Goal: Information Seeking & Learning: Check status

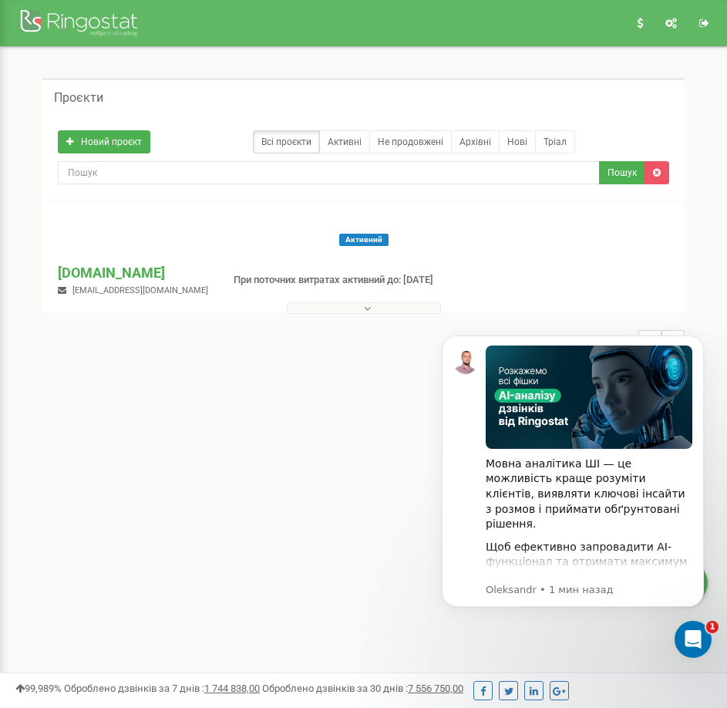
click at [334, 306] on button at bounding box center [364, 308] width 154 height 12
click at [700, 338] on icon "Dismiss notification" at bounding box center [700, 339] width 8 height 8
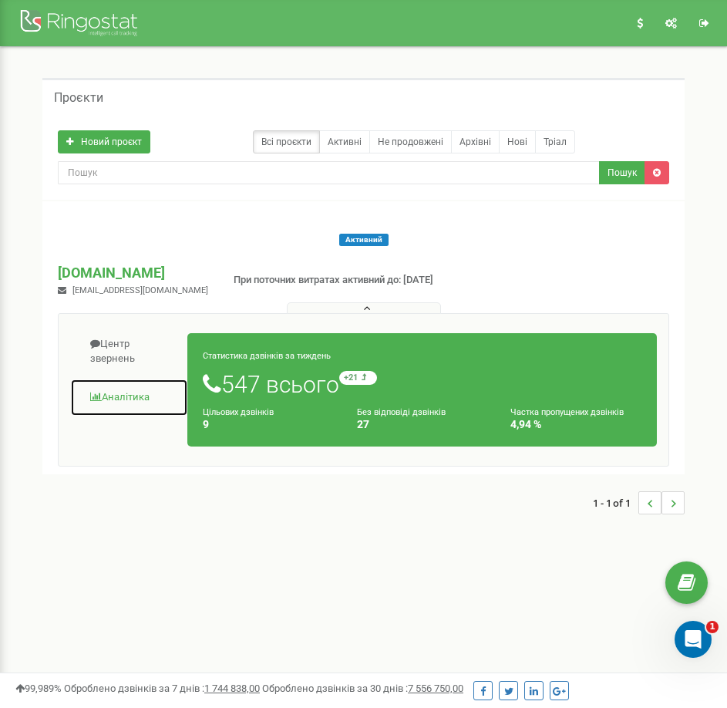
click at [93, 393] on span at bounding box center [96, 397] width 12 height 10
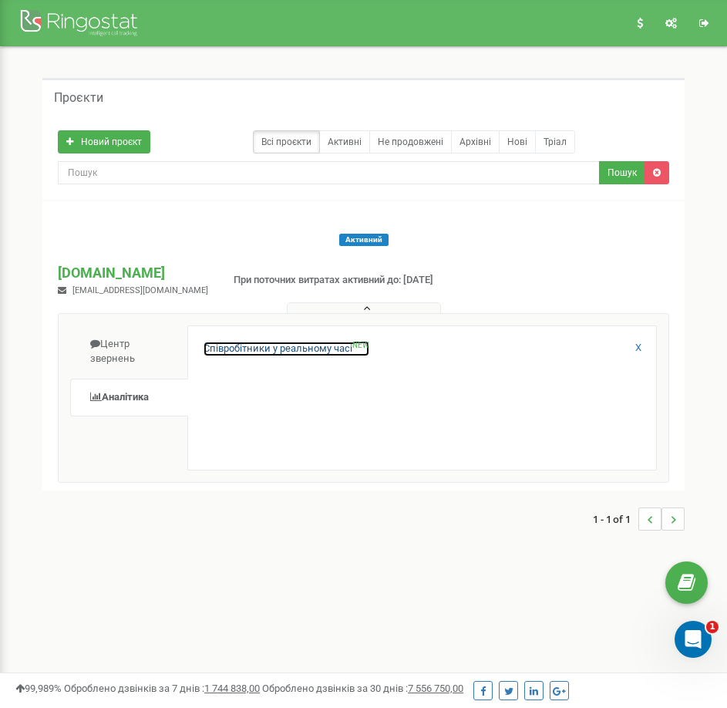
click at [253, 350] on link "Співробітники у реальному часі NEW" at bounding box center [287, 349] width 166 height 15
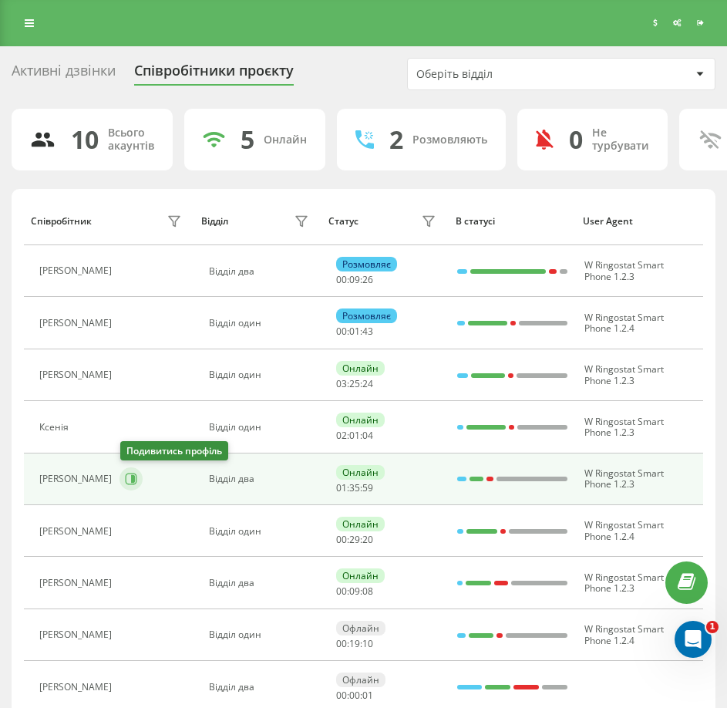
click at [128, 484] on icon at bounding box center [132, 480] width 12 height 12
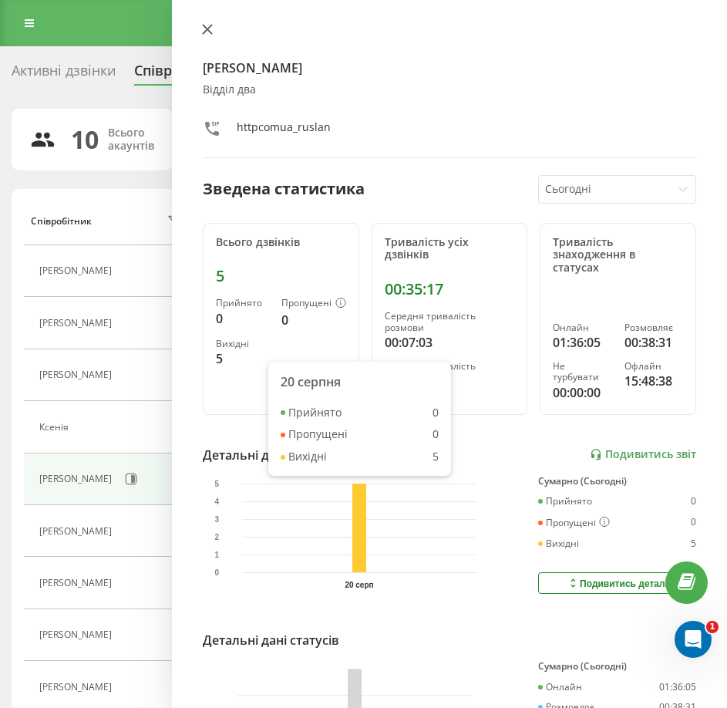
click at [211, 33] on icon at bounding box center [207, 29] width 9 height 9
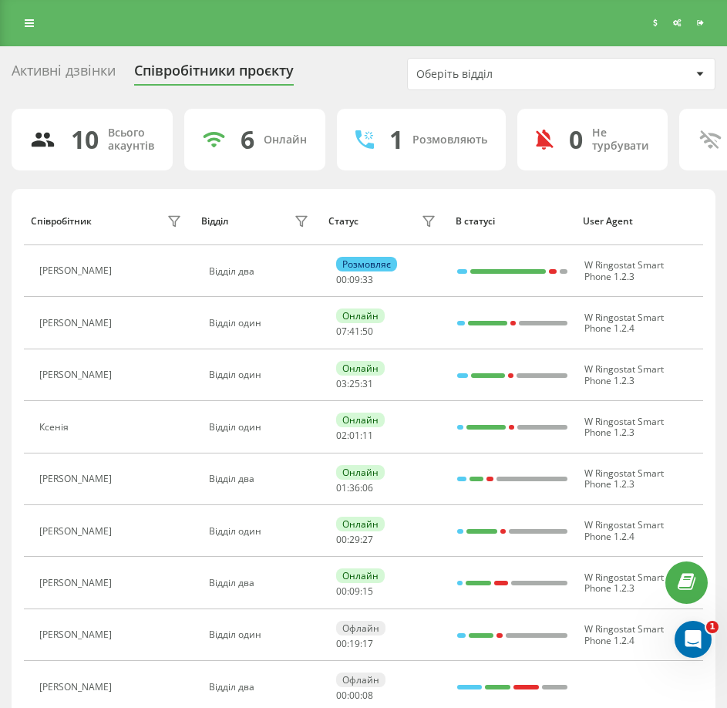
click at [76, 70] on div "Активні дзвінки" at bounding box center [64, 74] width 104 height 24
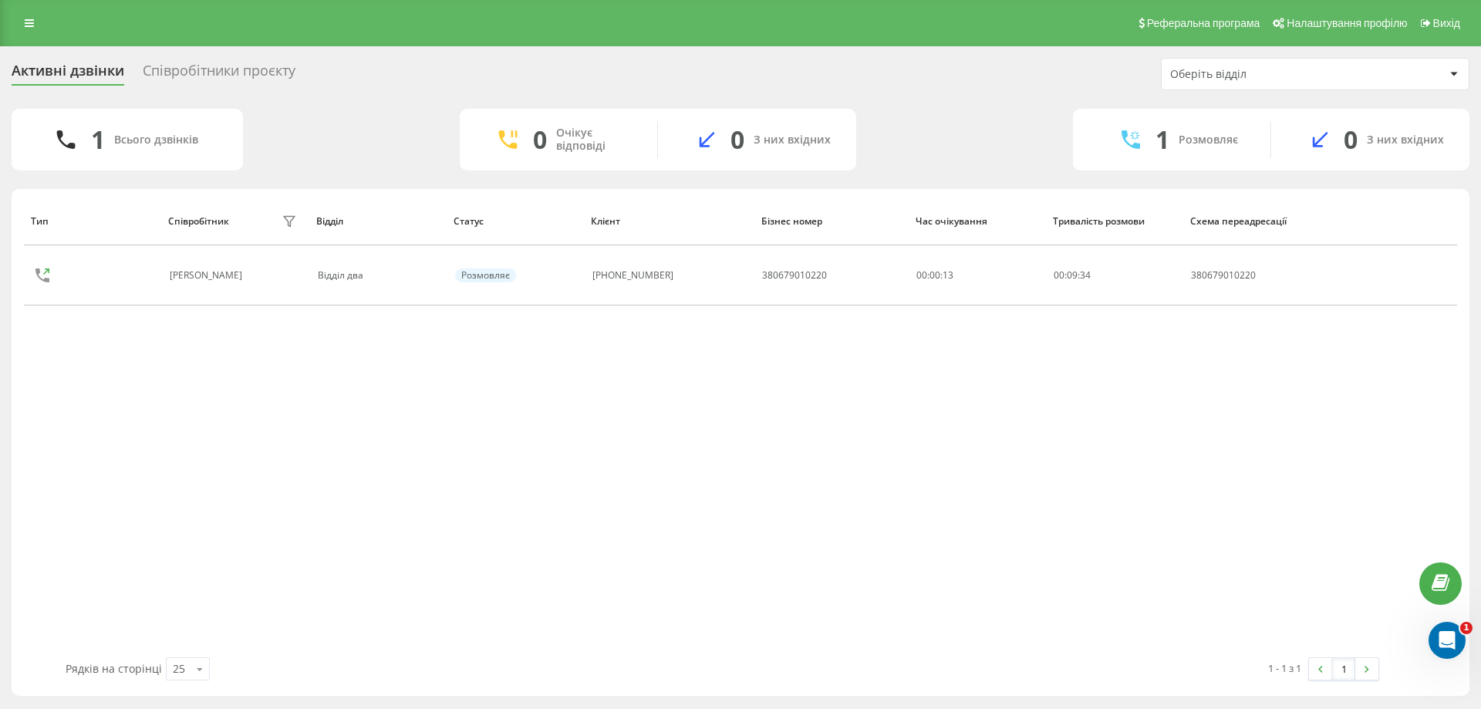
click at [726, 72] on div "Оберіть відділ" at bounding box center [1262, 74] width 184 height 13
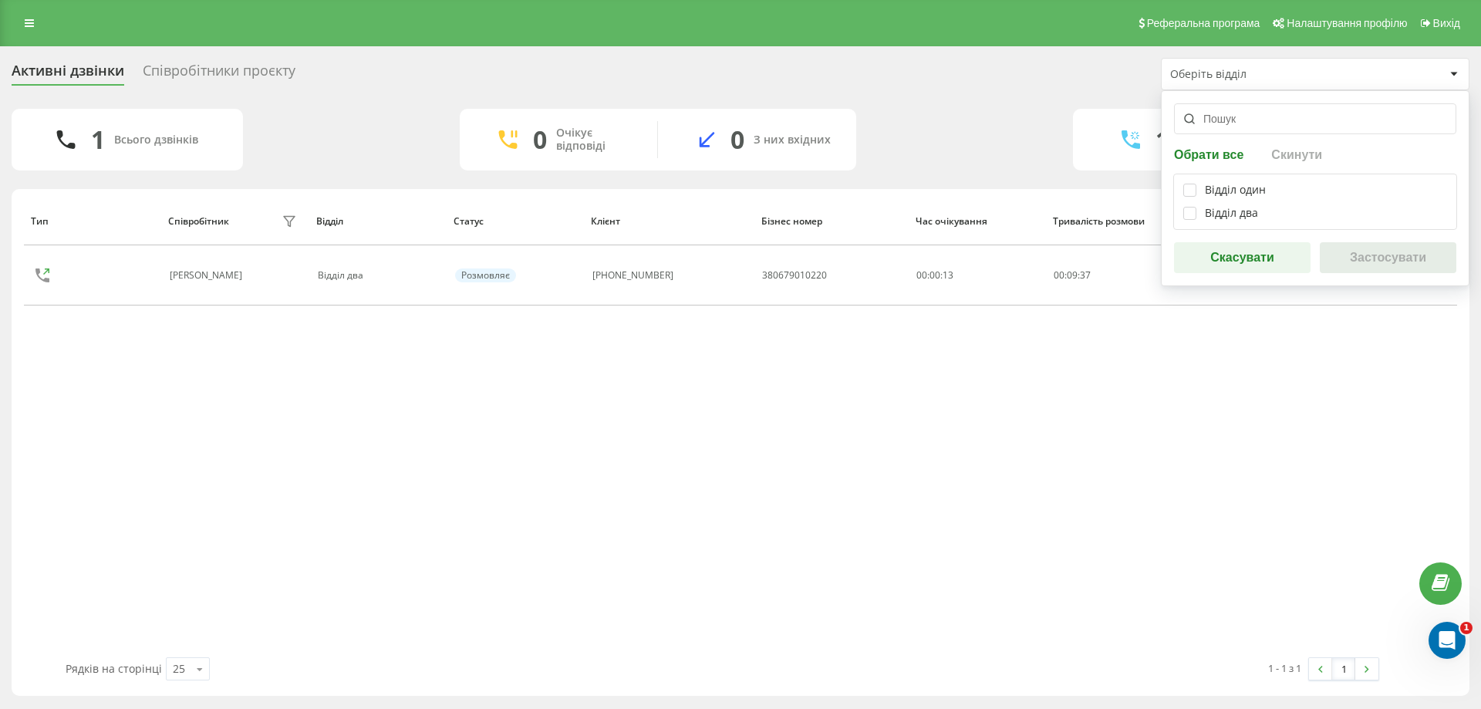
click at [726, 72] on div "Оберіть відділ" at bounding box center [1262, 74] width 184 height 13
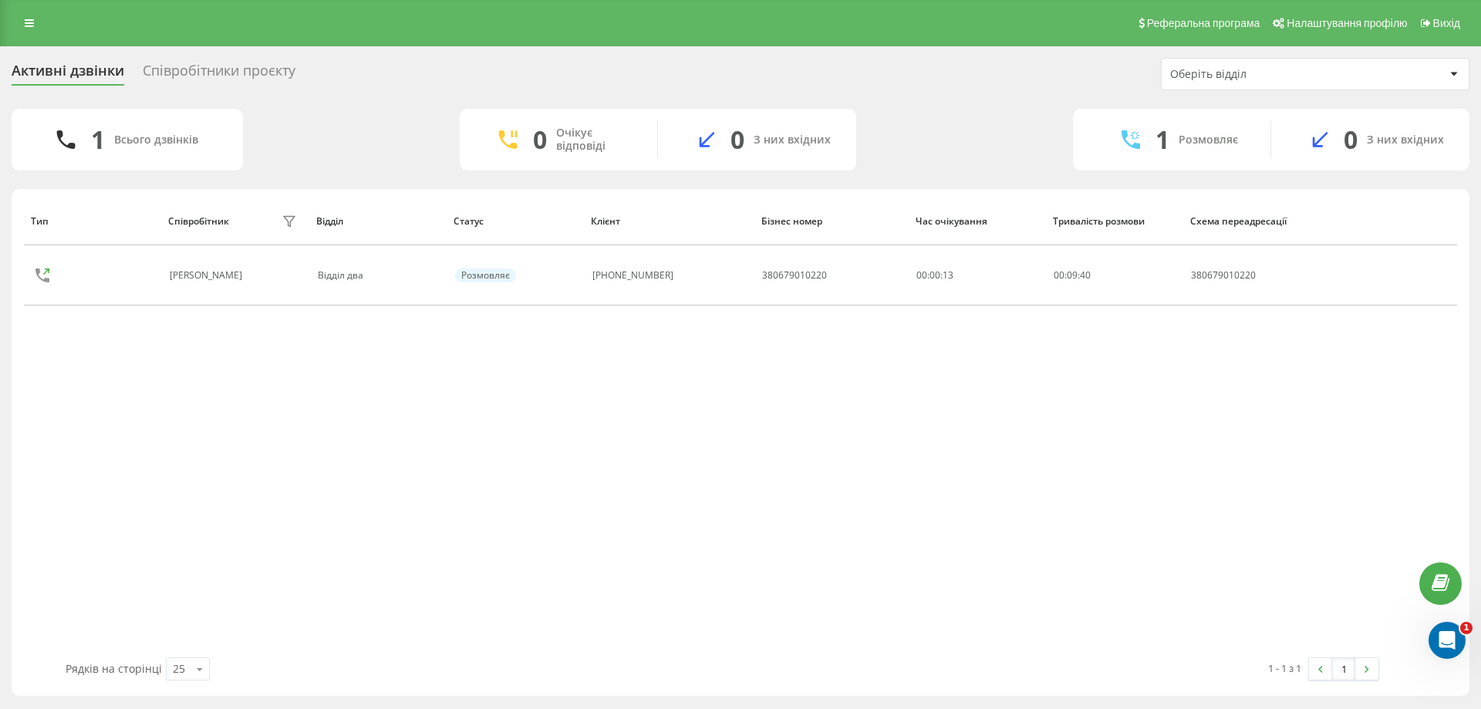
drag, startPoint x: 197, startPoint y: 277, endPoint x: 260, endPoint y: 335, distance: 86.2
click at [258, 333] on div "Тип Співробітник фільтру Відділ Статус Клієнт Бізнес номер Час очікування Трива…" at bounding box center [740, 427] width 1433 height 460
click at [263, 340] on div "Тип Співробітник фільтру Відділ Статус Клієнт Бізнес номер Час очікування Трива…" at bounding box center [740, 427] width 1433 height 460
click at [177, 79] on div "Співробітники проєкту" at bounding box center [219, 74] width 153 height 24
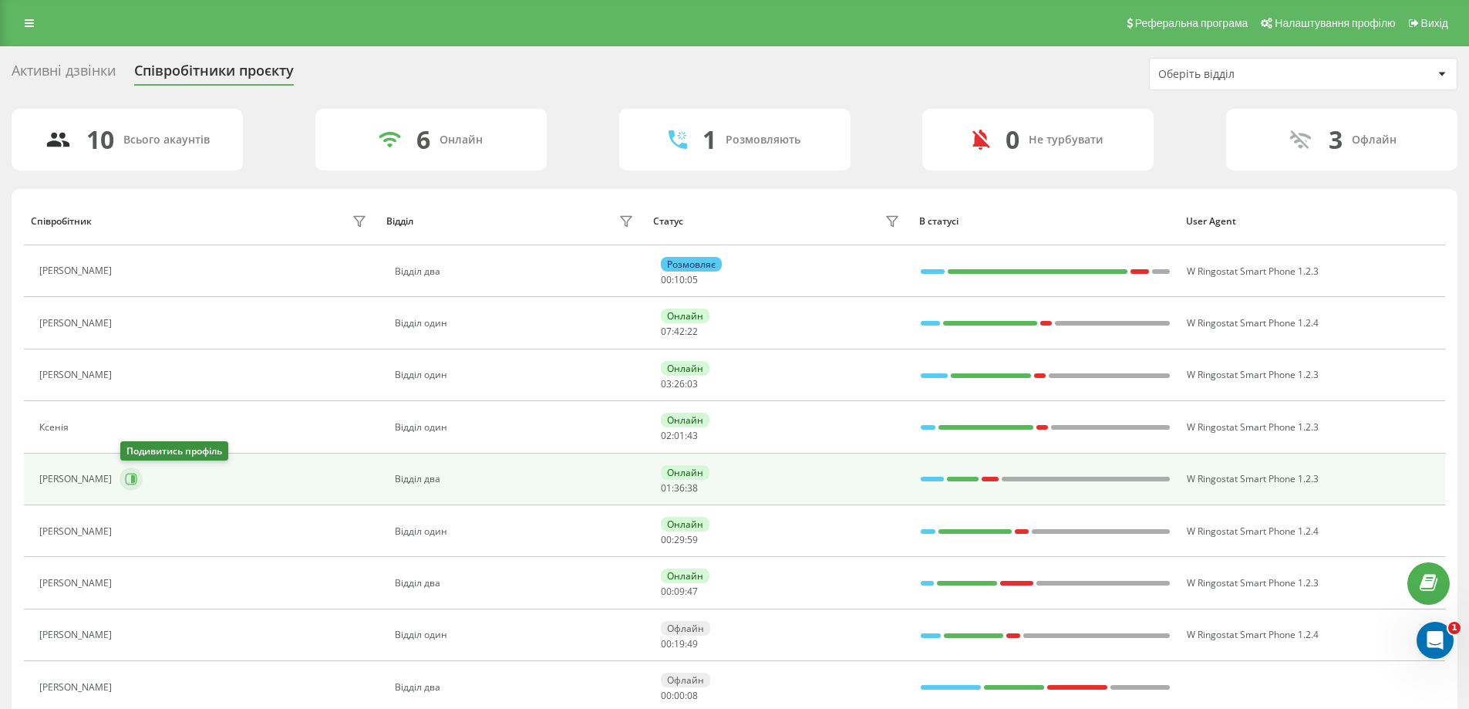
click at [130, 478] on icon at bounding box center [131, 479] width 12 height 12
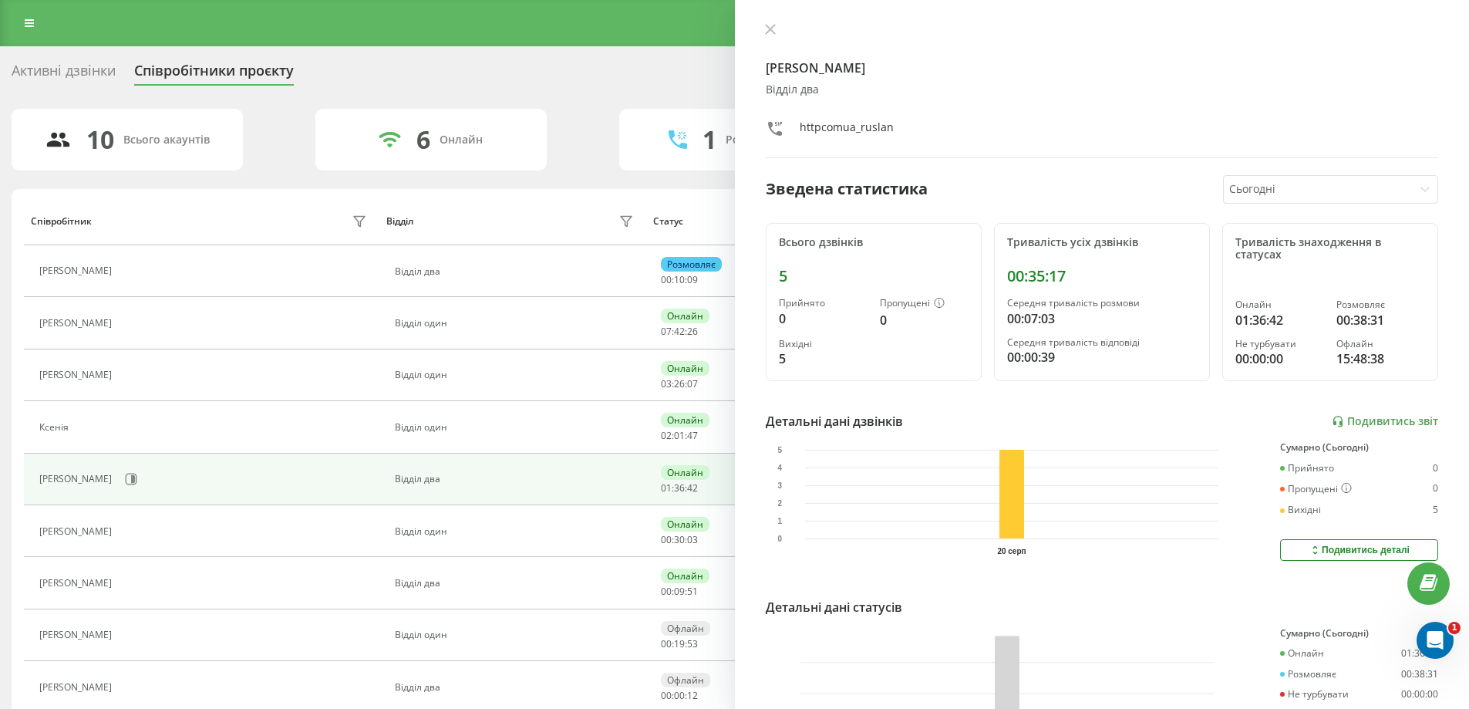
drag, startPoint x: 904, startPoint y: 302, endPoint x: 918, endPoint y: 302, distance: 14.7
click at [912, 302] on div "Пропущені" at bounding box center [924, 304] width 89 height 12
click at [1217, 136] on div "httpcomua_ruslan" at bounding box center [1102, 131] width 673 height 22
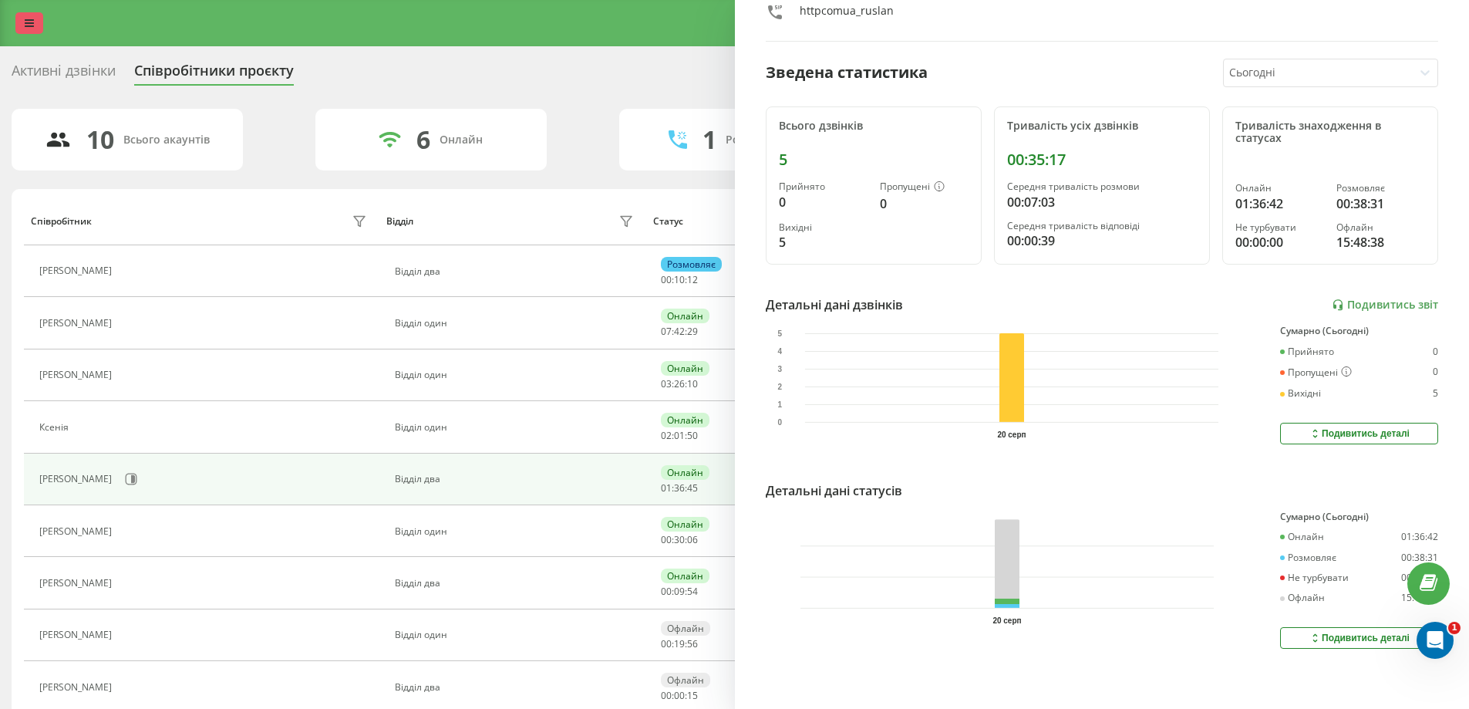
click at [39, 22] on div "Реферальна програма Налаштування профілю Вихід" at bounding box center [734, 23] width 1469 height 46
click at [33, 22] on icon at bounding box center [29, 23] width 9 height 11
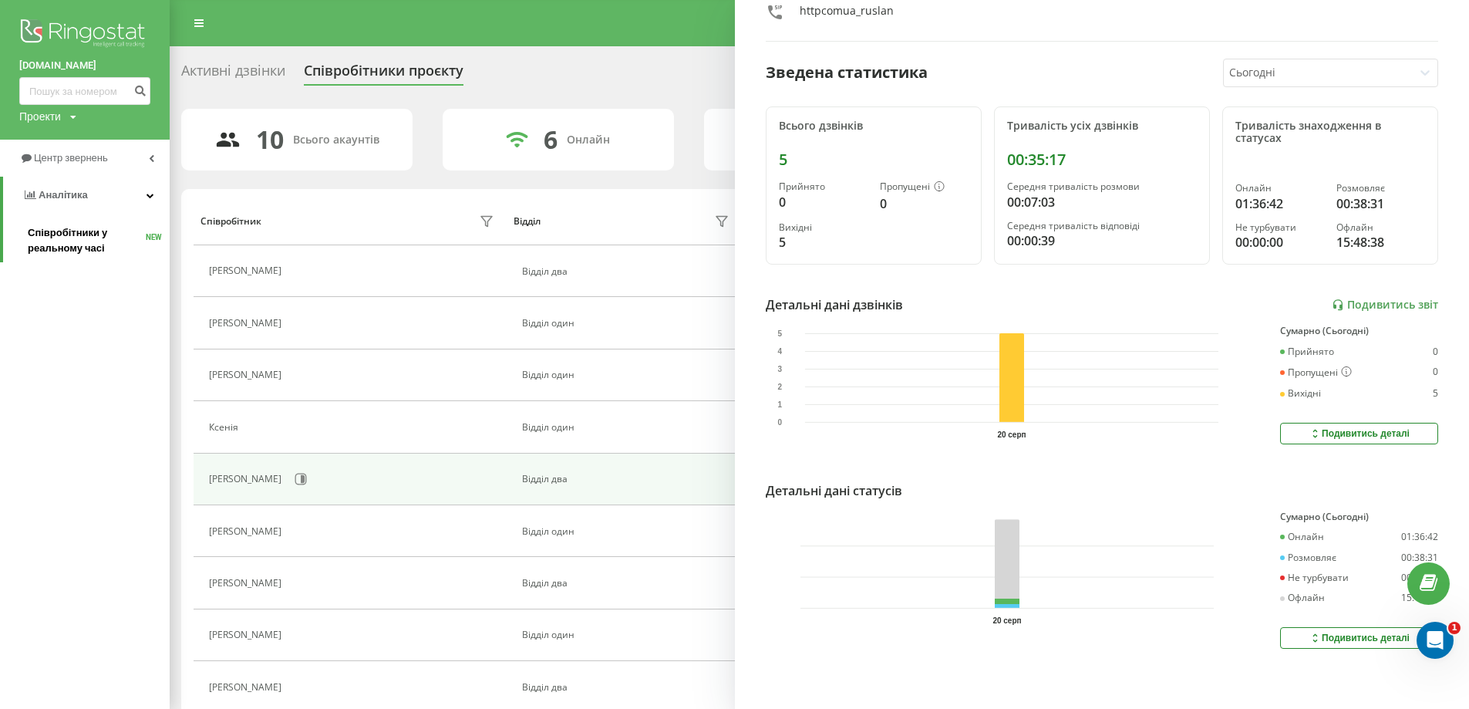
click at [146, 247] on span "Співробітники у реальному часі" at bounding box center [87, 240] width 118 height 31
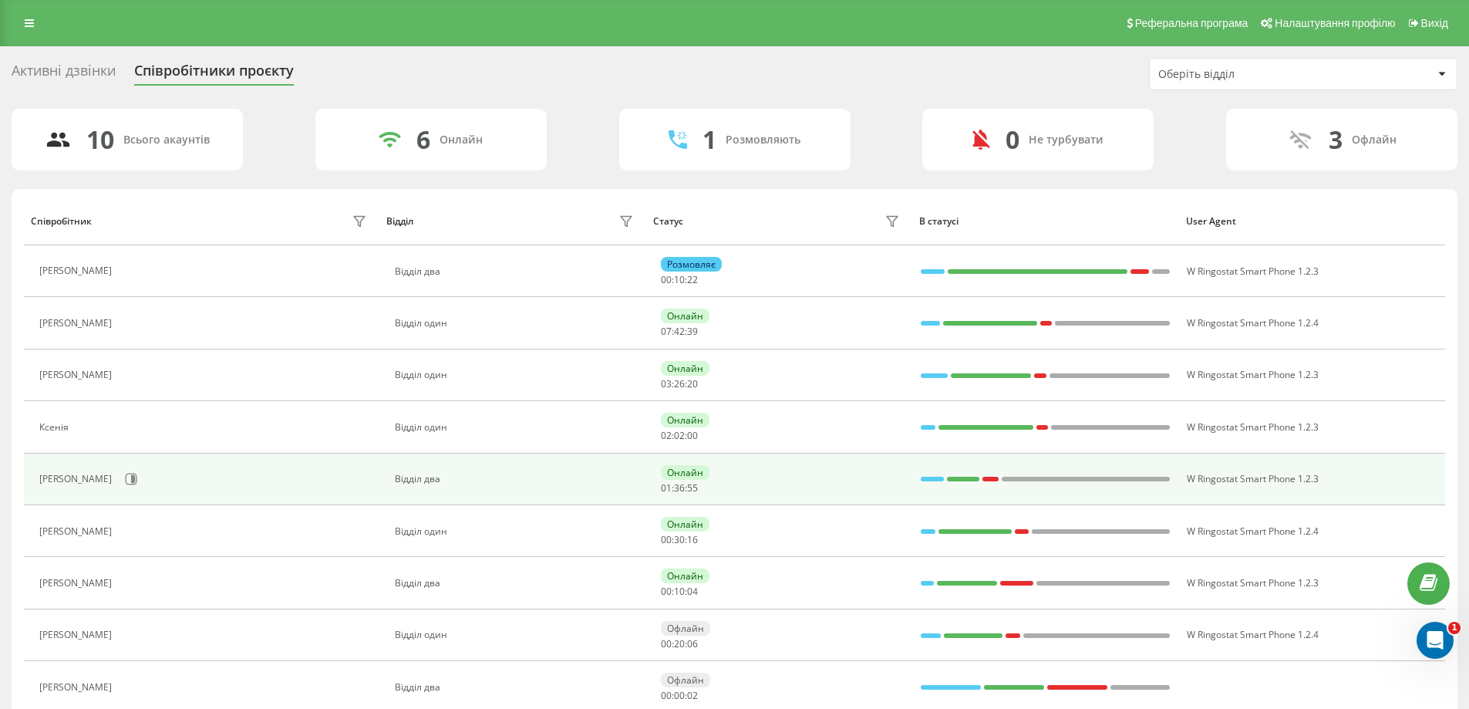
click at [63, 471] on td "[PERSON_NAME]" at bounding box center [202, 479] width 356 height 52
click at [65, 476] on div "Руслан Панарин" at bounding box center [77, 479] width 76 height 11
click at [413, 480] on div "Відділ два" at bounding box center [516, 479] width 243 height 11
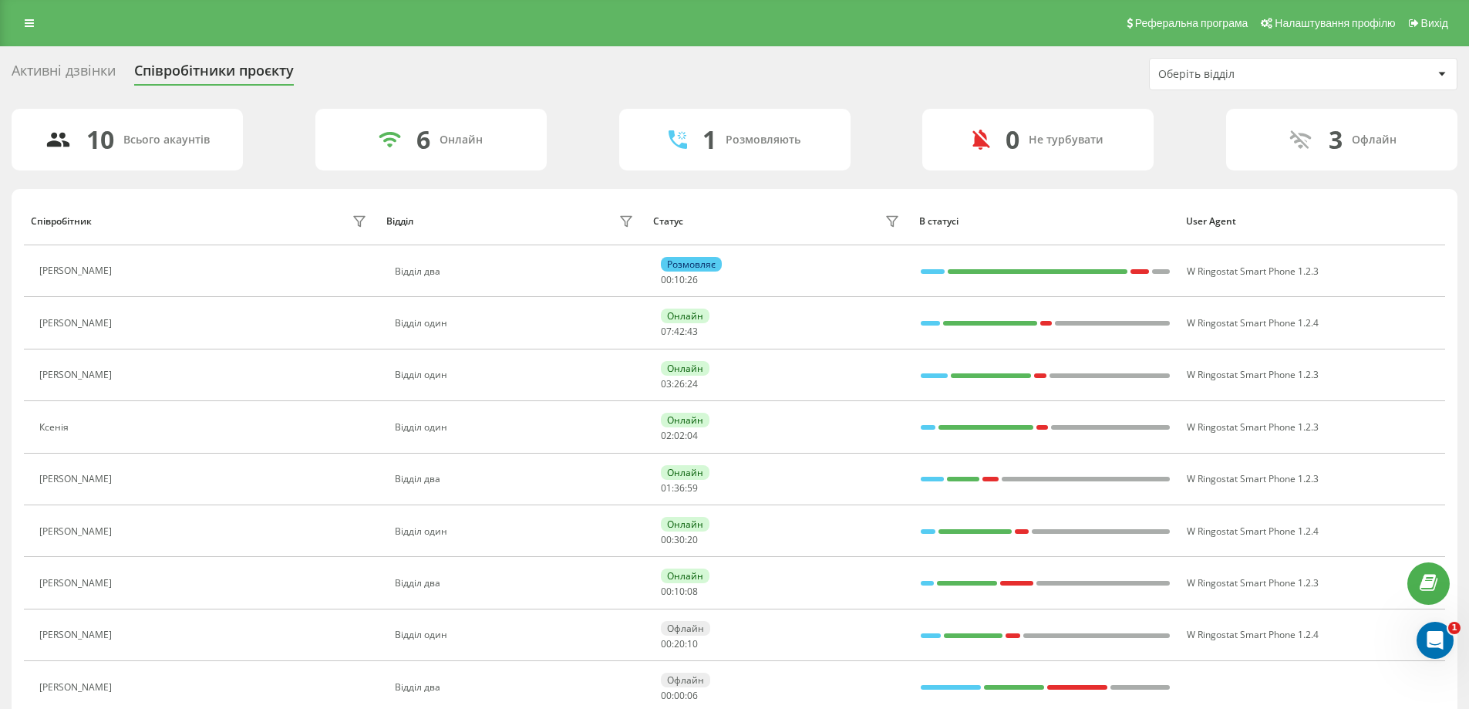
click at [84, 66] on div "Активні дзвінки" at bounding box center [64, 74] width 104 height 24
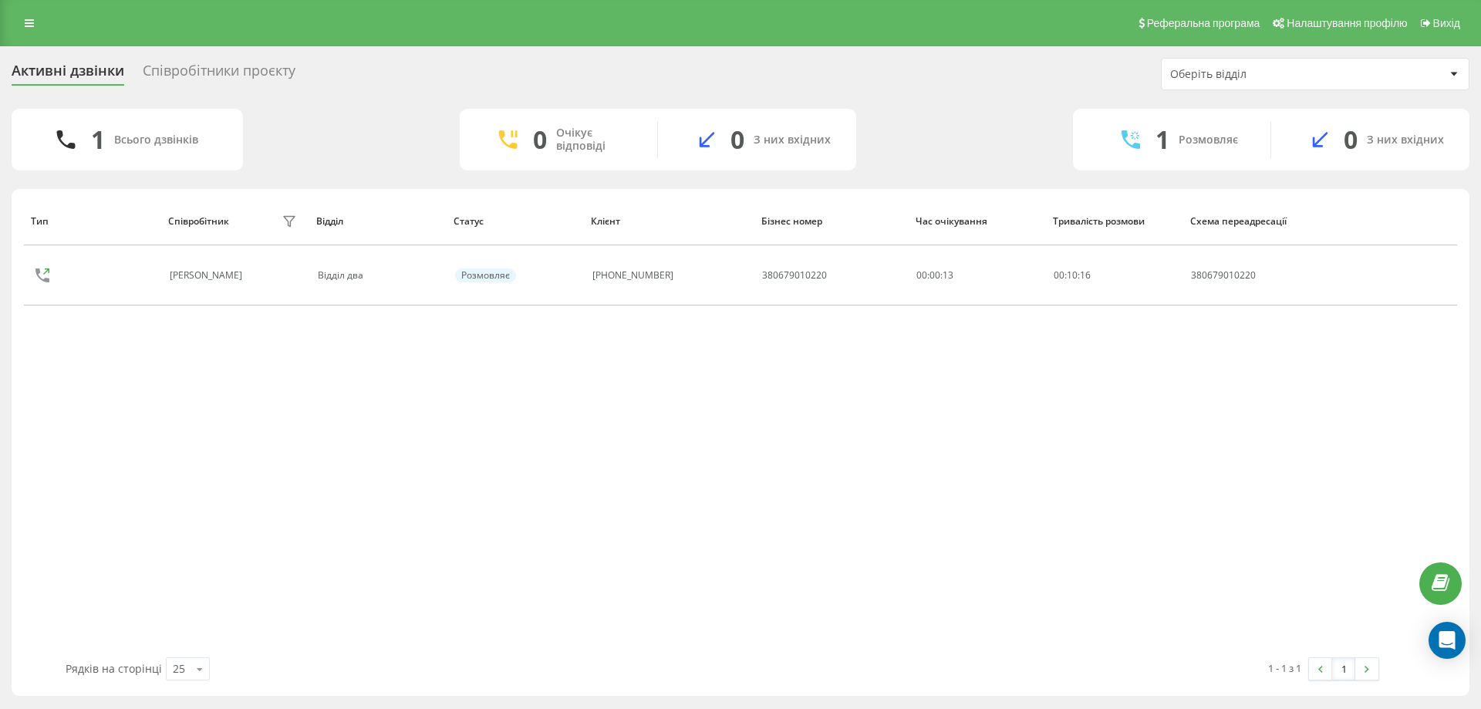
click at [1279, 74] on div "Оберіть відділ" at bounding box center [1262, 74] width 184 height 13
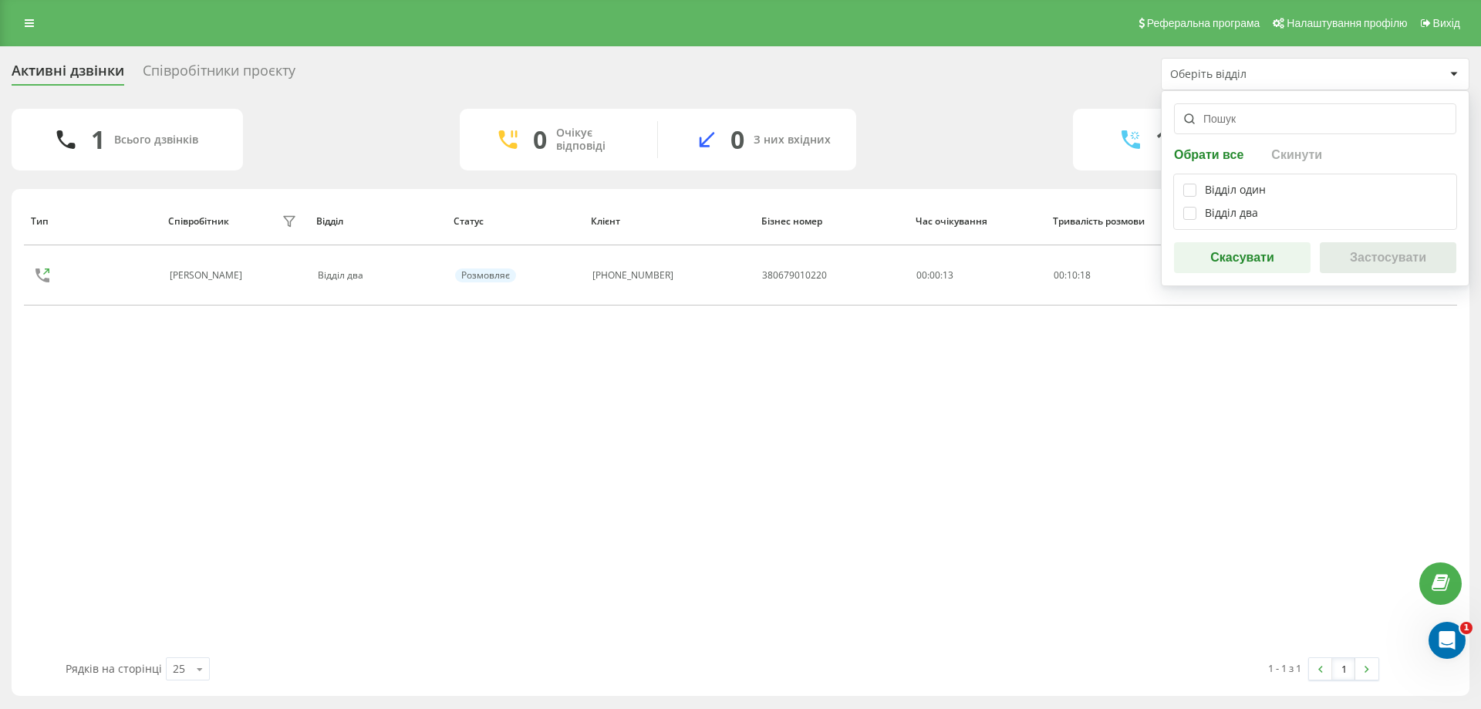
click at [1181, 209] on div "Відділ один Відділ два" at bounding box center [1315, 202] width 284 height 56
click at [1195, 216] on div "Відділ два" at bounding box center [1315, 213] width 264 height 13
click at [1192, 207] on label at bounding box center [1189, 207] width 13 height 0
checkbox input "true"
click at [1357, 266] on button "Застосувати" at bounding box center [1388, 257] width 137 height 31
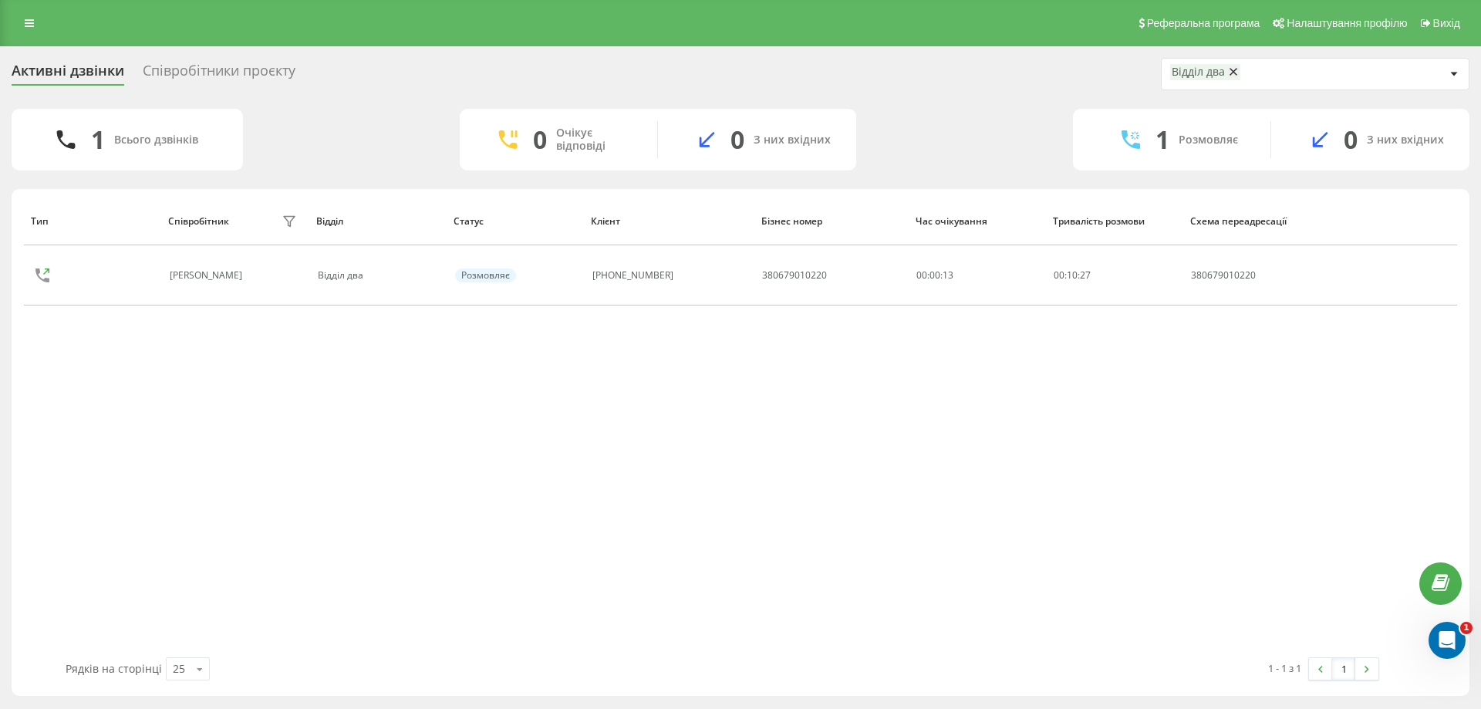
click at [203, 65] on div "Співробітники проєкту" at bounding box center [219, 74] width 153 height 24
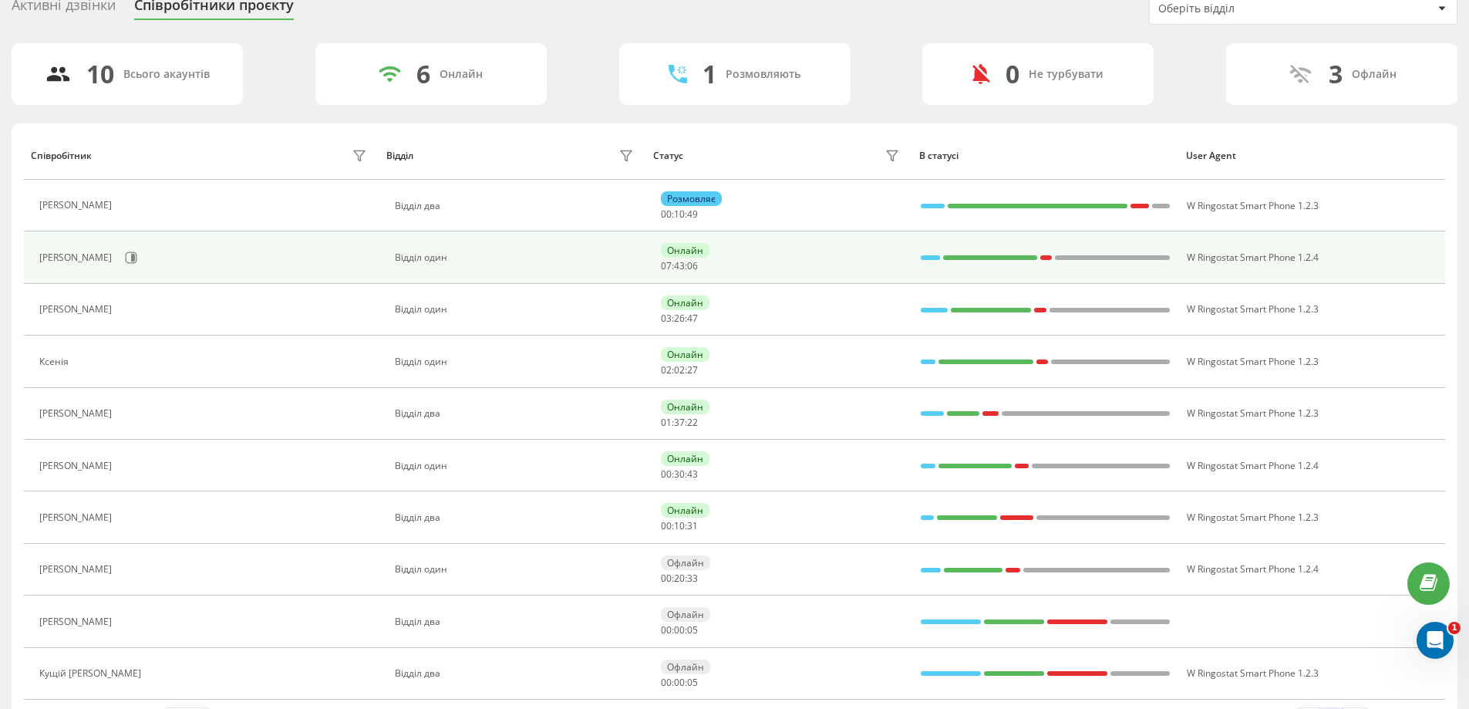
scroll to position [114, 0]
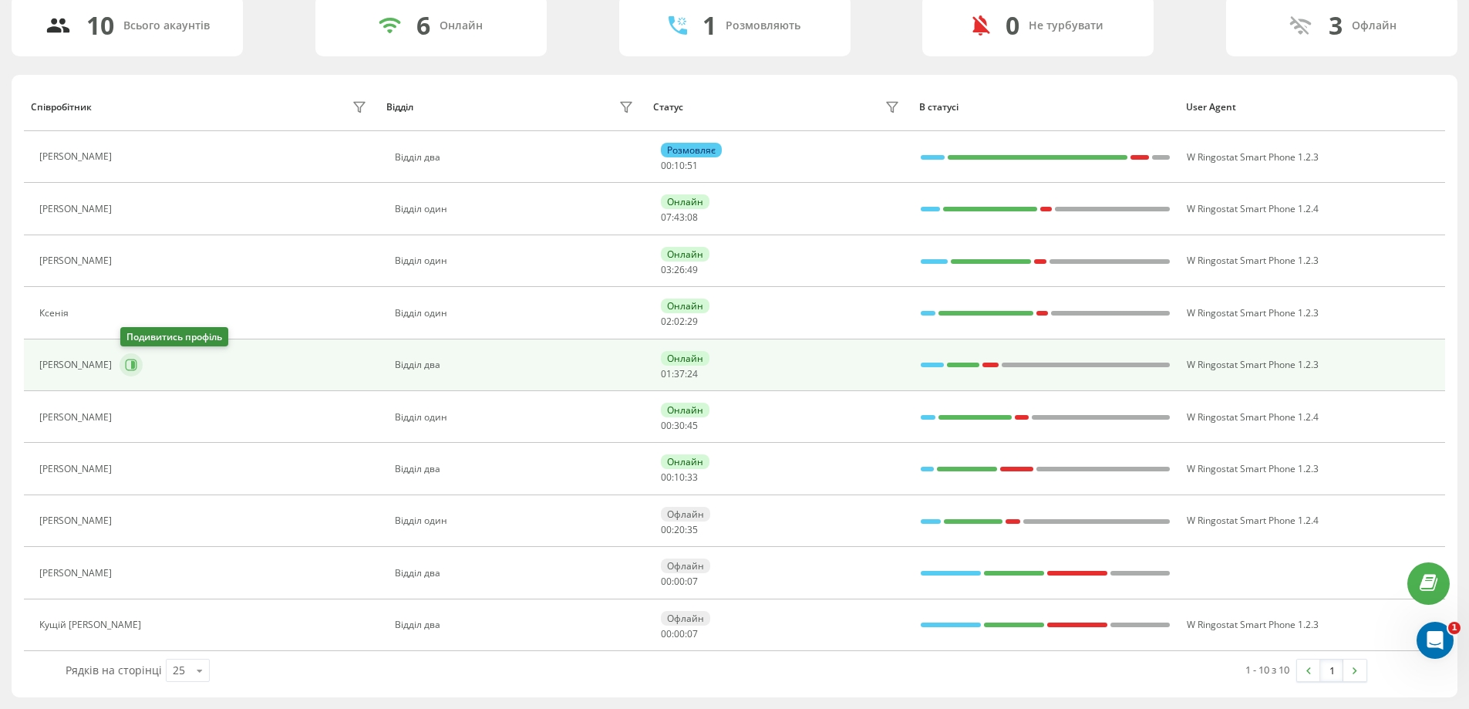
click at [130, 368] on icon at bounding box center [131, 365] width 12 height 12
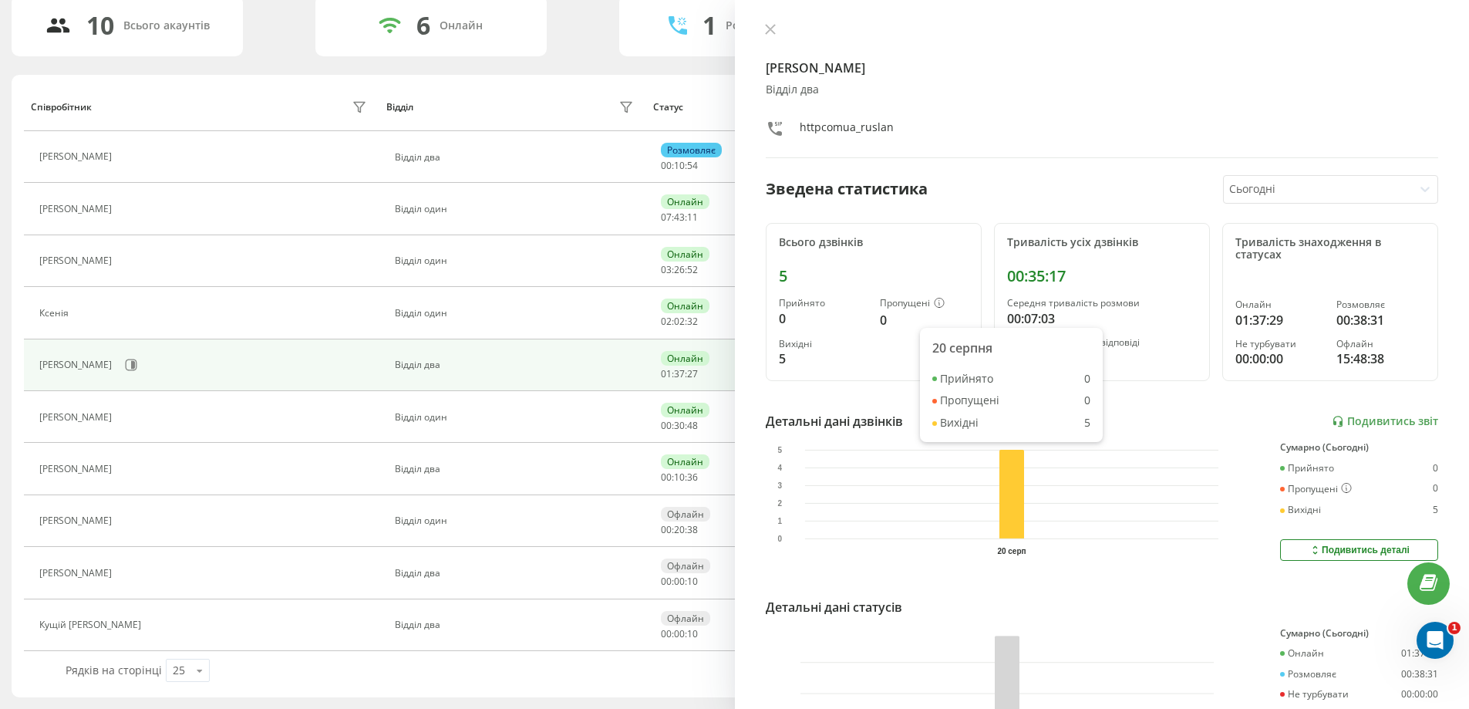
click at [1015, 486] on rect at bounding box center [1011, 494] width 25 height 89
click at [1259, 198] on div "Сьогодні" at bounding box center [1318, 189] width 189 height 27
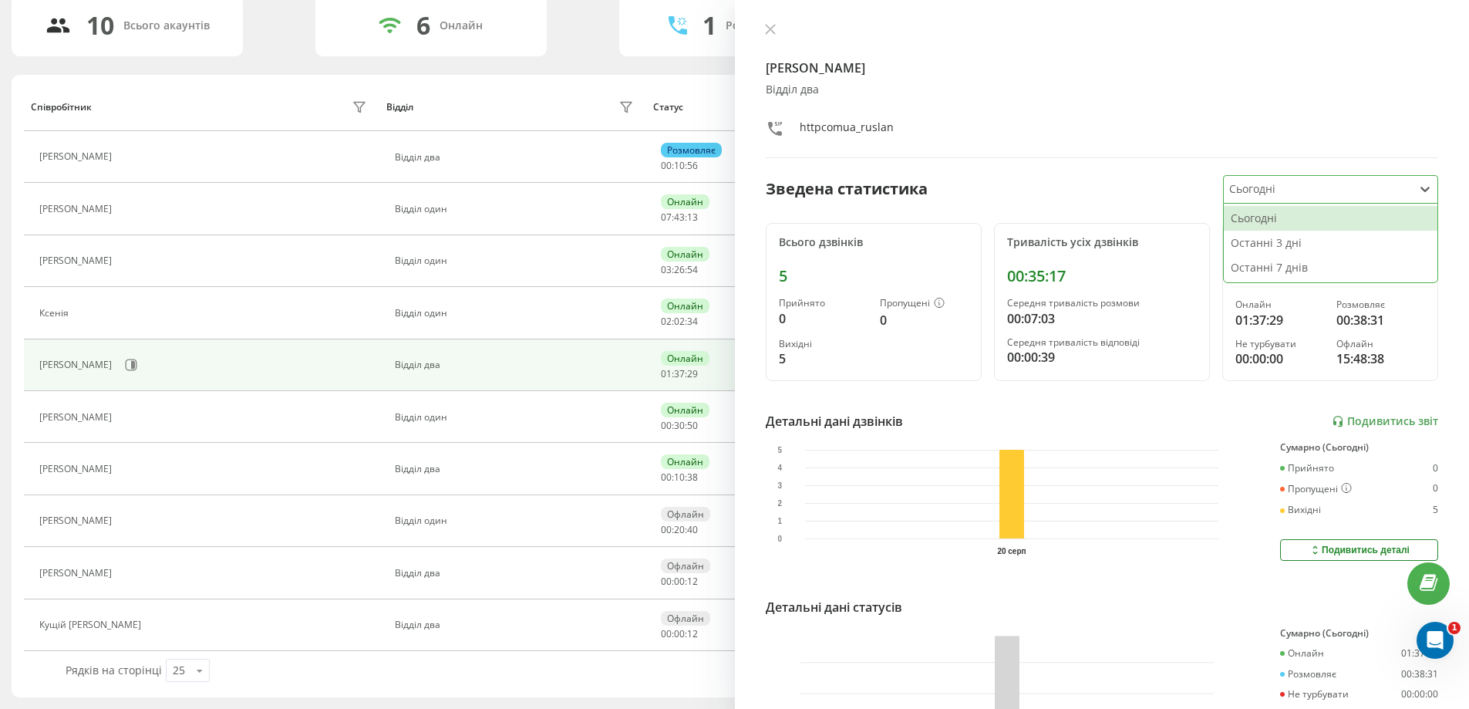
click at [1261, 192] on div at bounding box center [1317, 189] width 177 height 18
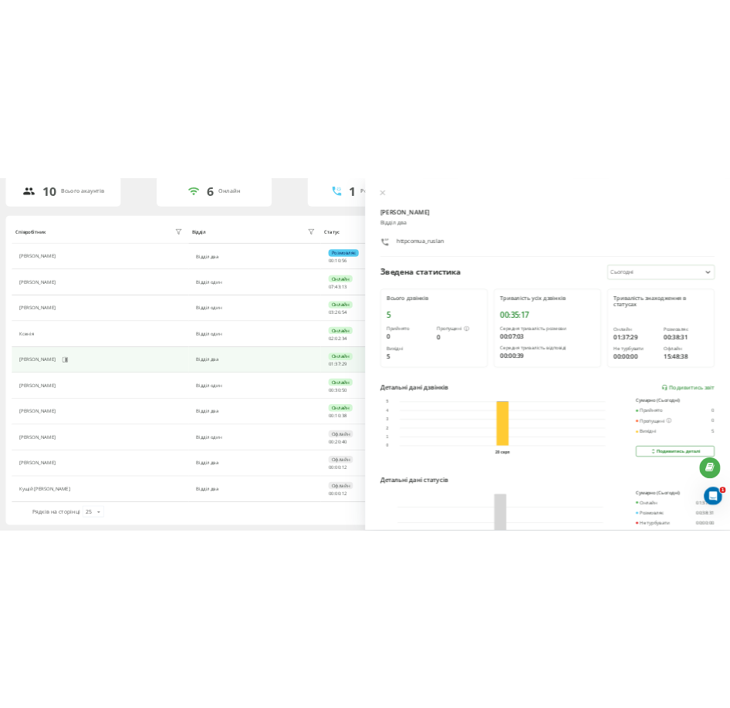
scroll to position [128, 0]
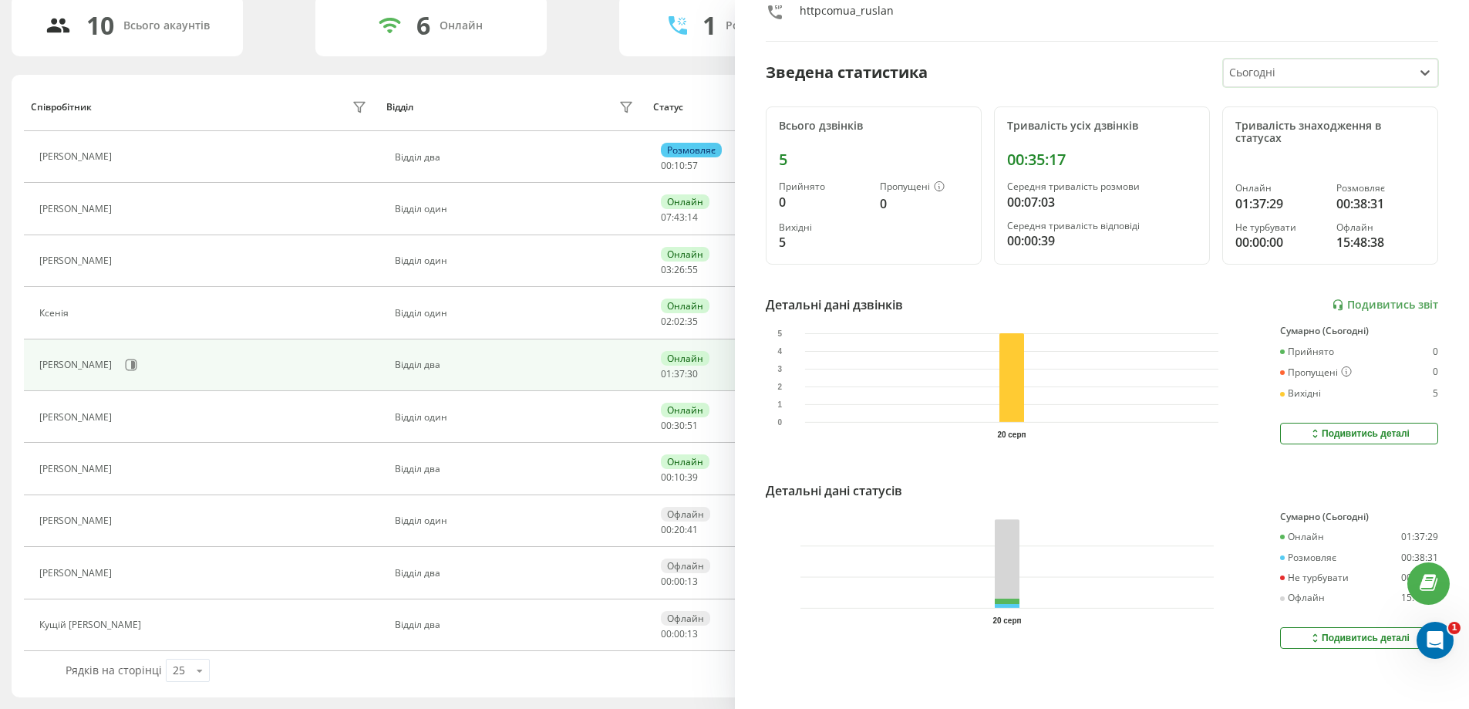
click at [1327, 430] on button "Подивитись деталі" at bounding box center [1359, 434] width 158 height 22
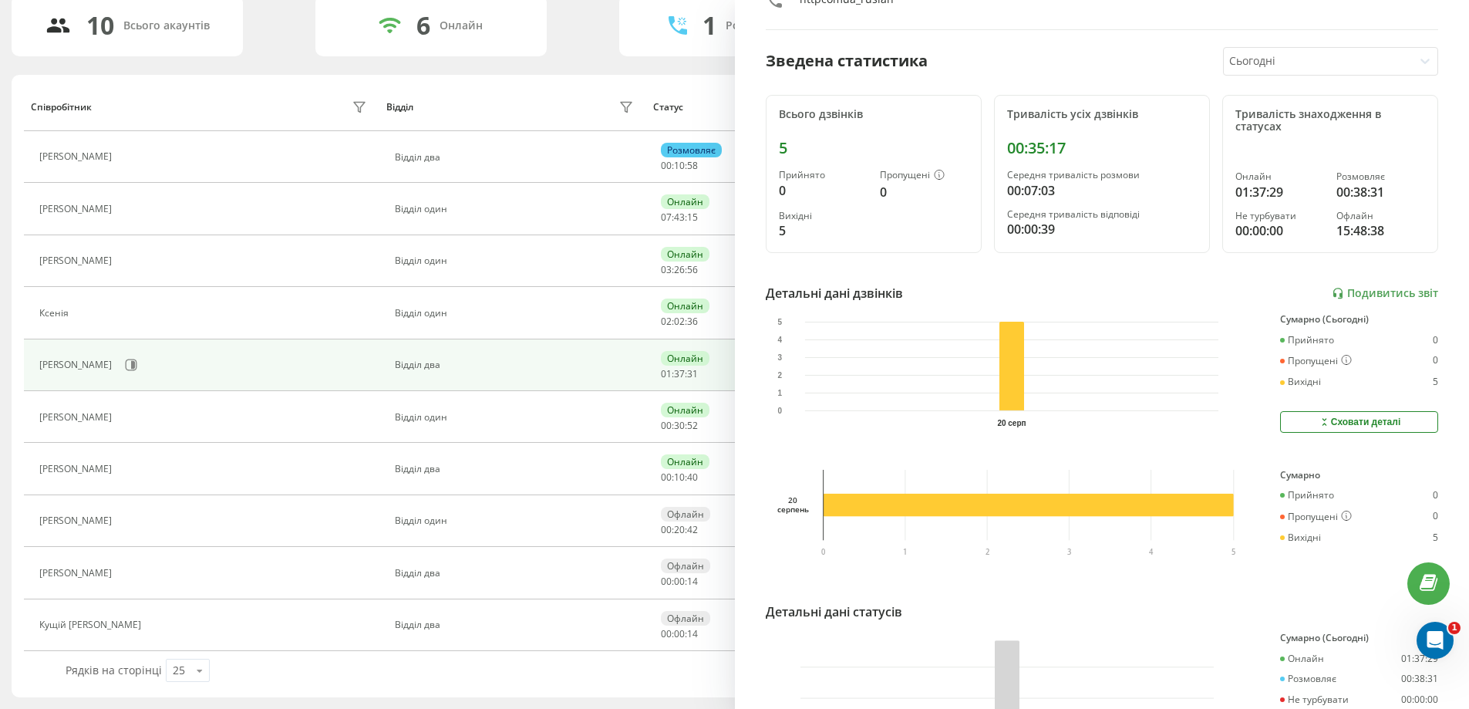
click at [1327, 430] on button "Сховати деталі" at bounding box center [1359, 422] width 158 height 22
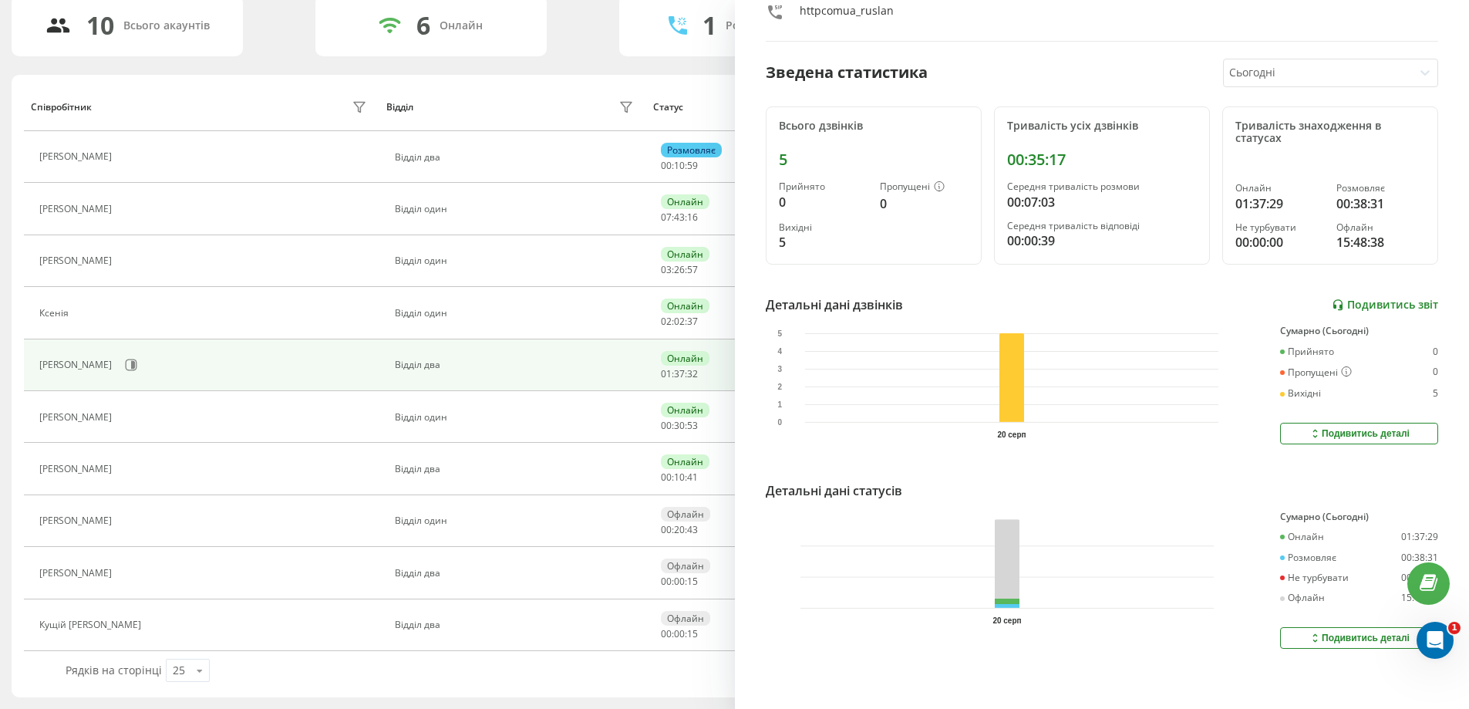
click at [1343, 298] on link "Подивитись звіт" at bounding box center [1385, 304] width 106 height 13
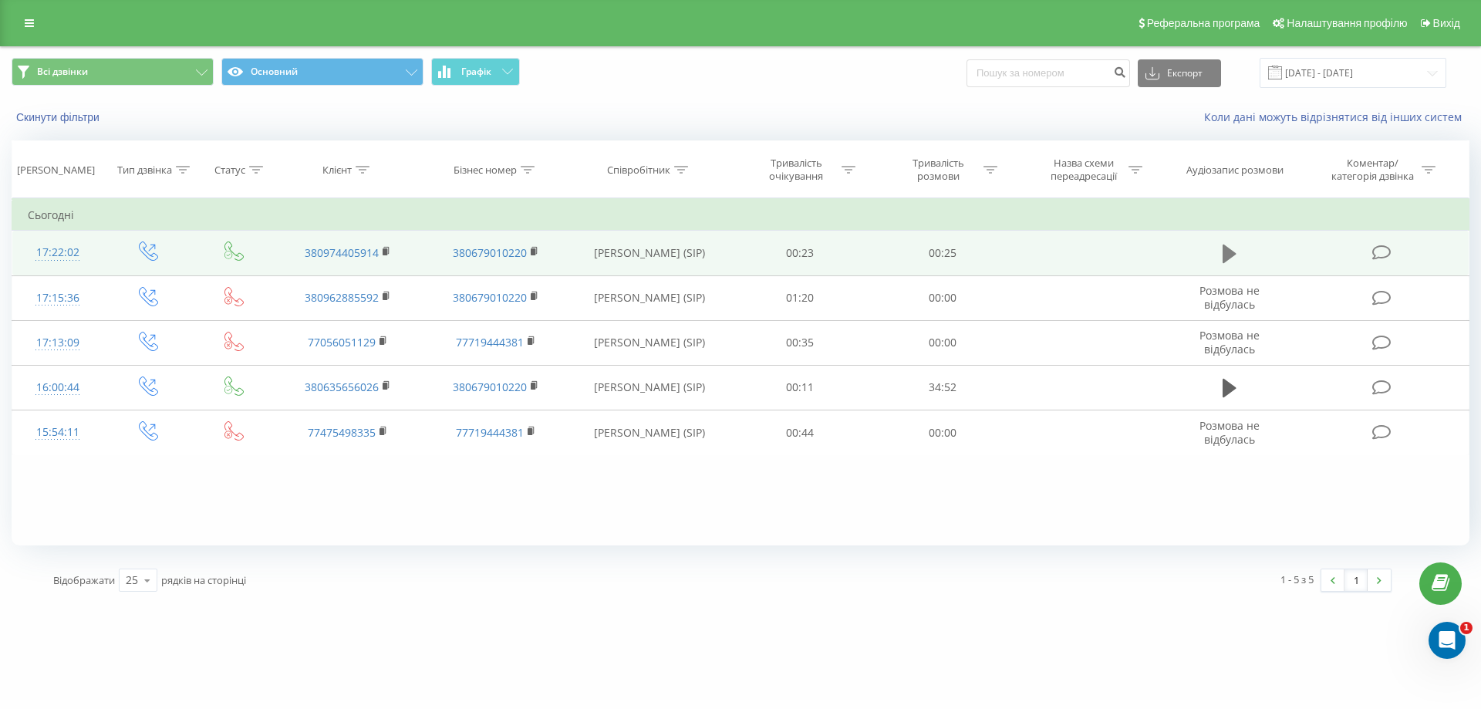
click at [1232, 256] on icon at bounding box center [1229, 253] width 14 height 19
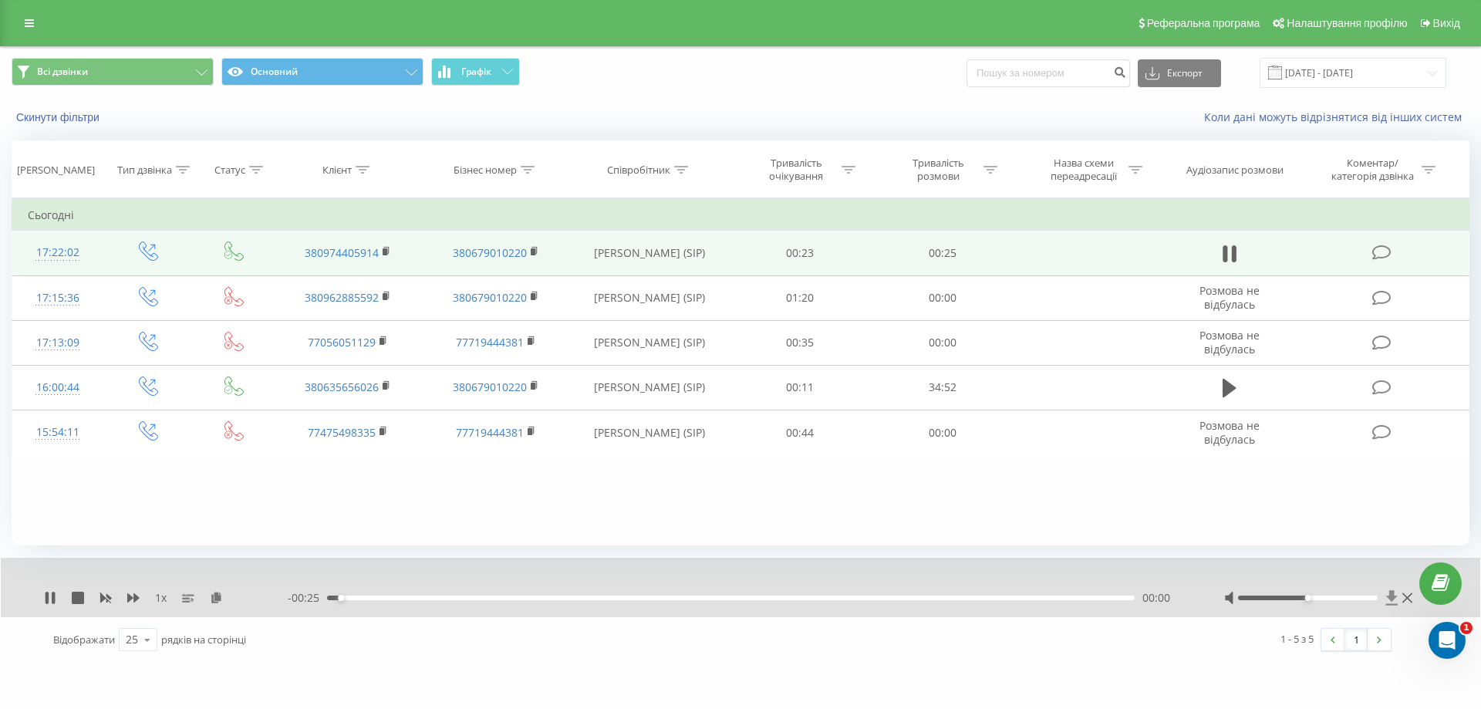
click at [1393, 602] on icon at bounding box center [1391, 597] width 13 height 15
drag, startPoint x: 571, startPoint y: 600, endPoint x: 270, endPoint y: 606, distance: 301.6
click at [270, 606] on div "1 x - 00:24 00:00 00:00" at bounding box center [740, 587] width 1479 height 59
